Goal: Navigation & Orientation: Go to known website

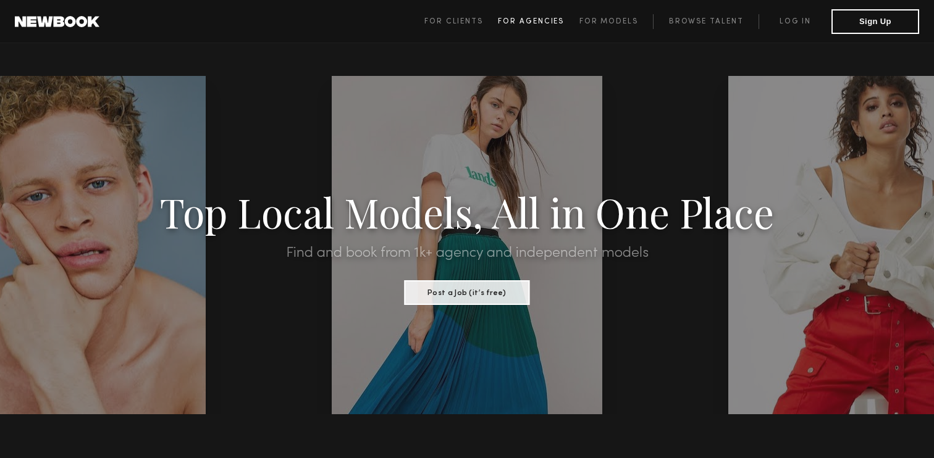
click at [522, 20] on span "For Agencies" at bounding box center [531, 21] width 66 height 7
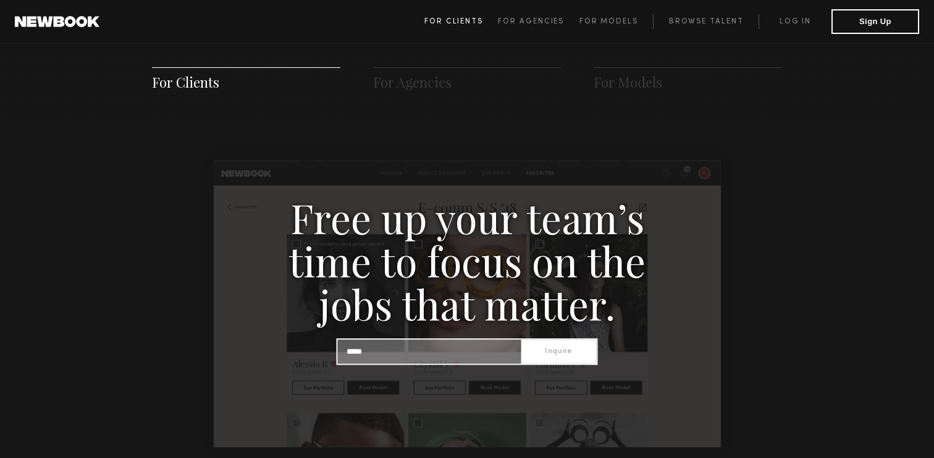
click at [454, 22] on span "For Clients" at bounding box center [453, 21] width 59 height 7
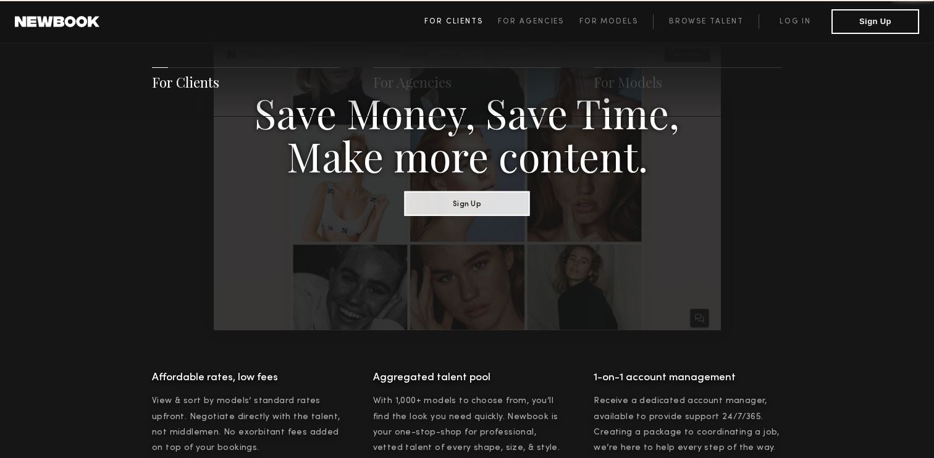
scroll to position [617, 0]
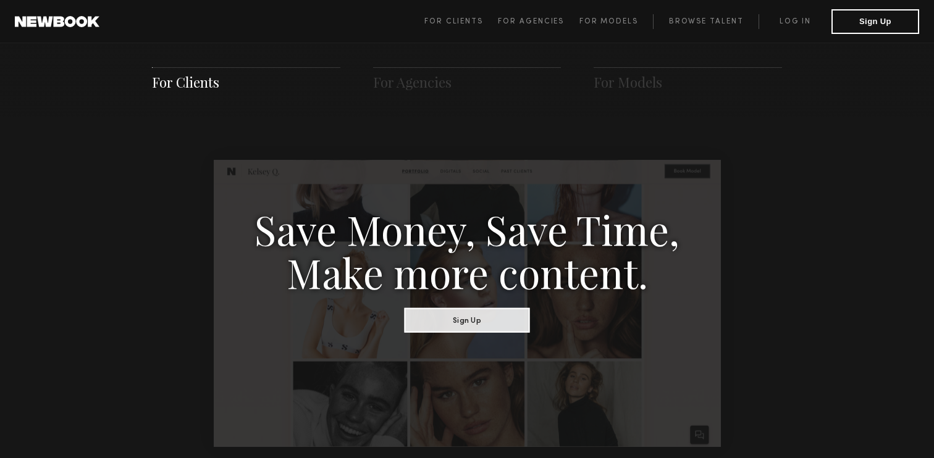
click at [792, 35] on header "For Clients For Agencies For Models Browse Talent Log in Sign Up ☰" at bounding box center [467, 21] width 934 height 43
click at [792, 24] on link "Log in" at bounding box center [794, 21] width 73 height 15
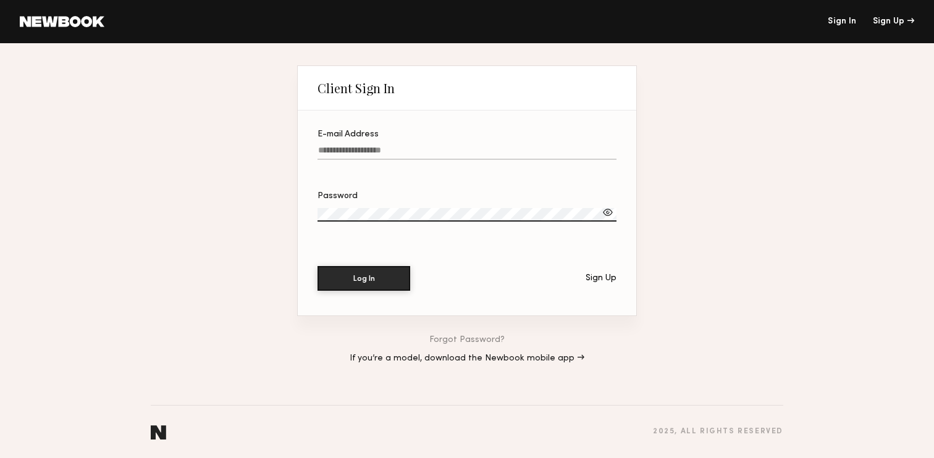
click at [478, 138] on div "E-mail Address" at bounding box center [466, 134] width 299 height 9
click at [478, 146] on input "E-mail Address" at bounding box center [466, 153] width 299 height 14
click at [472, 149] on input "E-mail Address" at bounding box center [466, 153] width 299 height 14
